Goal: Information Seeking & Learning: Understand process/instructions

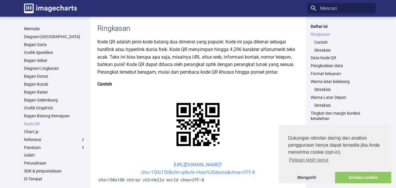
scroll to position [88, 0]
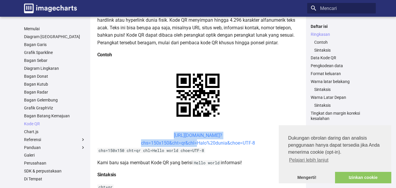
drag, startPoint x: 160, startPoint y: 77, endPoint x: 197, endPoint y: 86, distance: 38.1
click at [197, 132] on center "[URL][DOMAIN_NAME]? chs=150x150&cht=qr&chl=Halo%20dunia&choe=UTF-8" at bounding box center [198, 139] width 202 height 15
copy link "[URL][DOMAIN_NAME]? chs=150x150&cht=qr&chl="
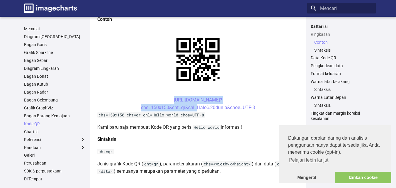
scroll to position [134, 0]
